Goal: Information Seeking & Learning: Find specific fact

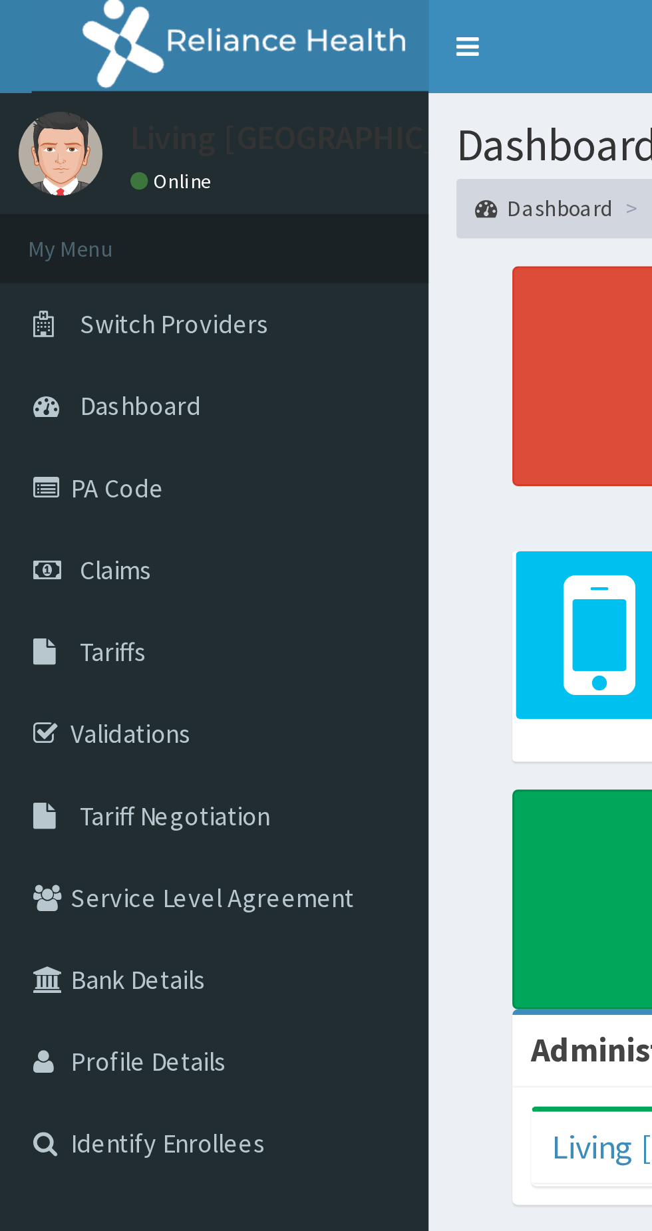
click at [53, 231] on link "Tariffs" at bounding box center [76, 232] width 153 height 29
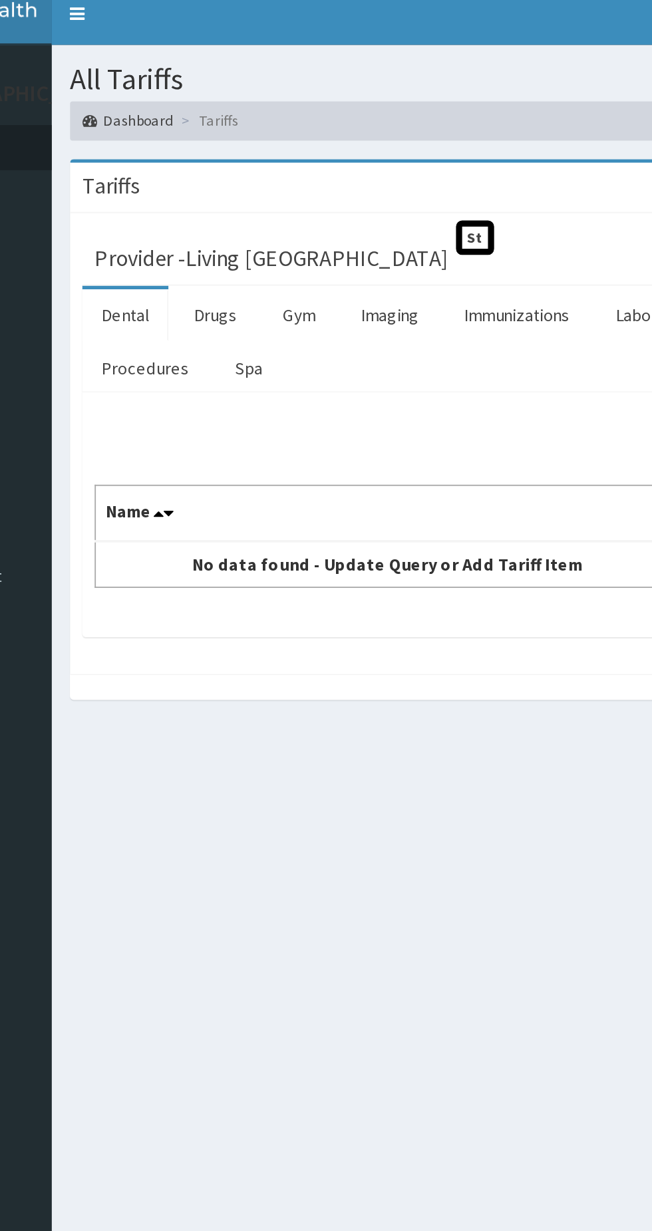
click at [239, 180] on link "Drugs" at bounding box center [242, 180] width 45 height 28
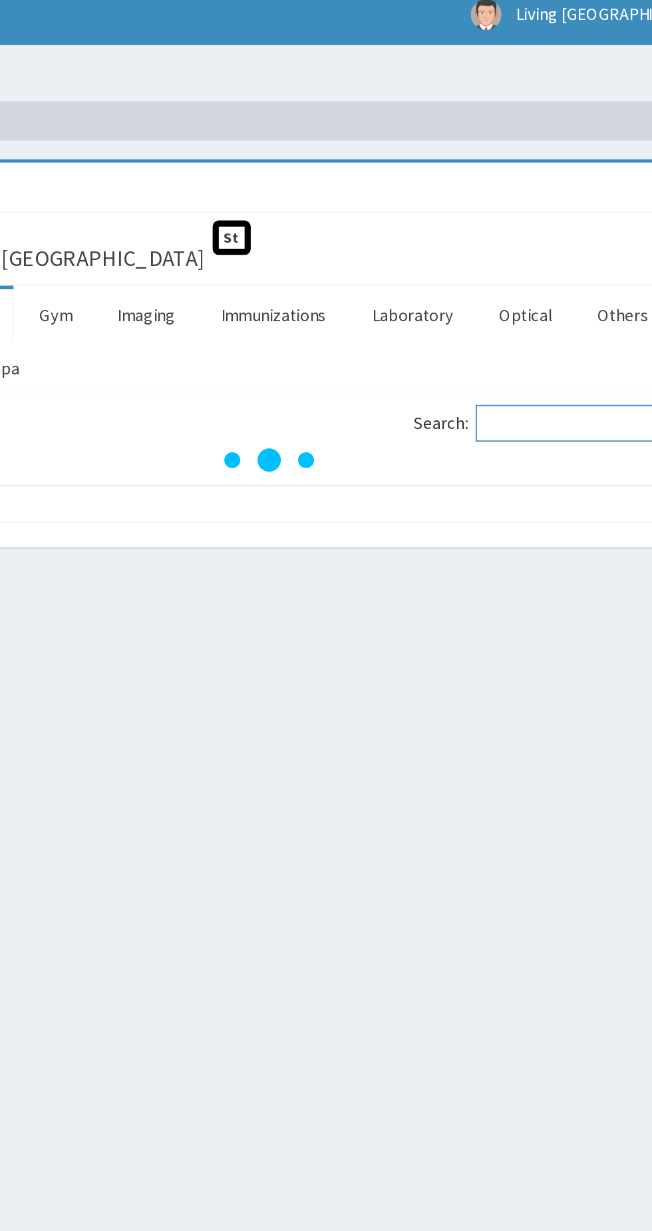
click at [559, 236] on input "Search:" at bounding box center [571, 238] width 114 height 20
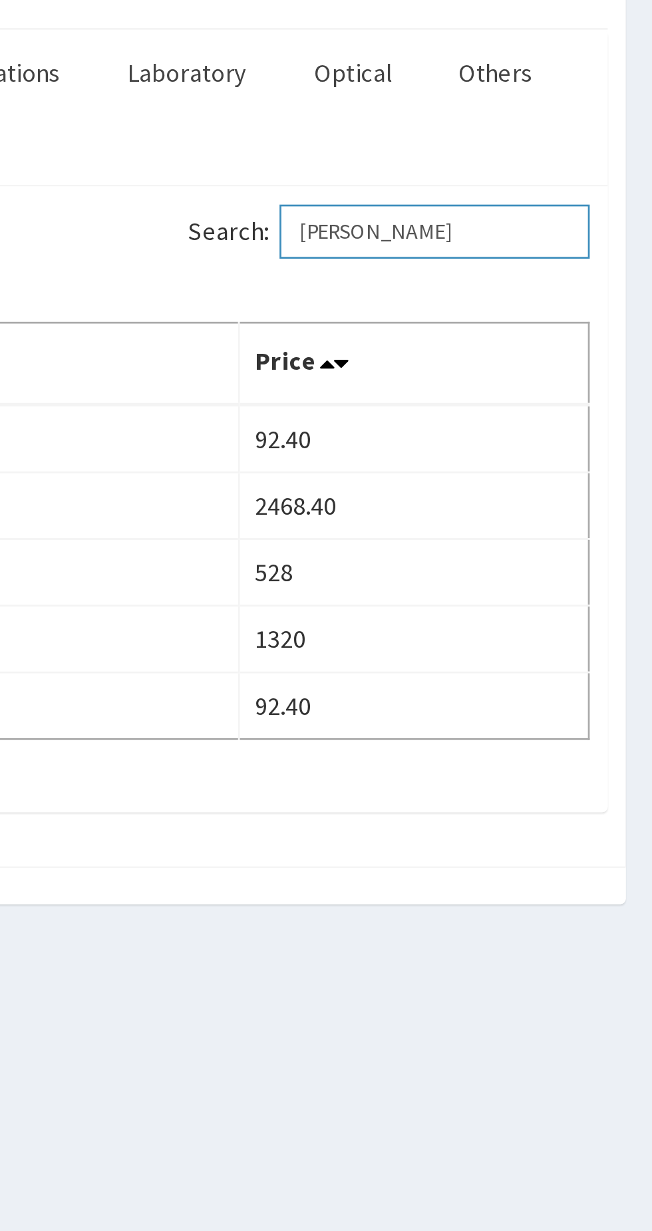
click at [570, 240] on input "Fero" at bounding box center [571, 238] width 114 height 20
type input "F"
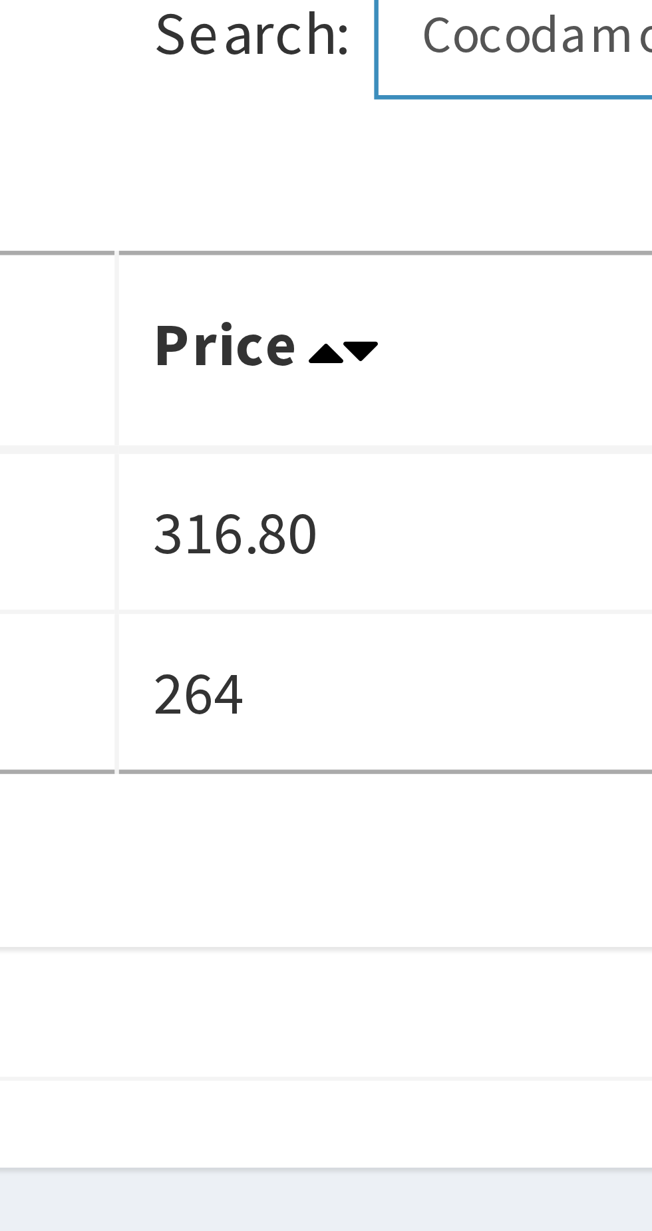
type input "Cocodamol"
